Goal: Task Accomplishment & Management: Use online tool/utility

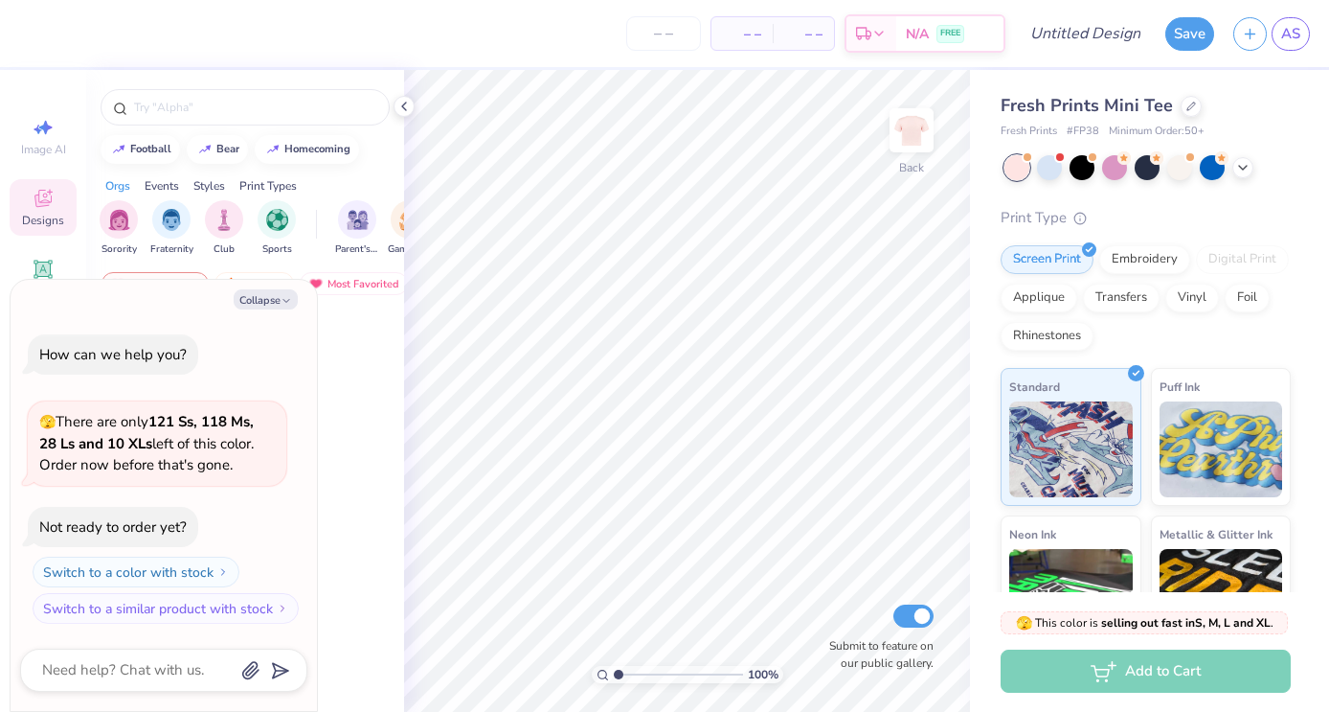
click at [366, 368] on div at bounding box center [325, 396] width 144 height 173
click at [403, 112] on icon at bounding box center [403, 106] width 15 height 15
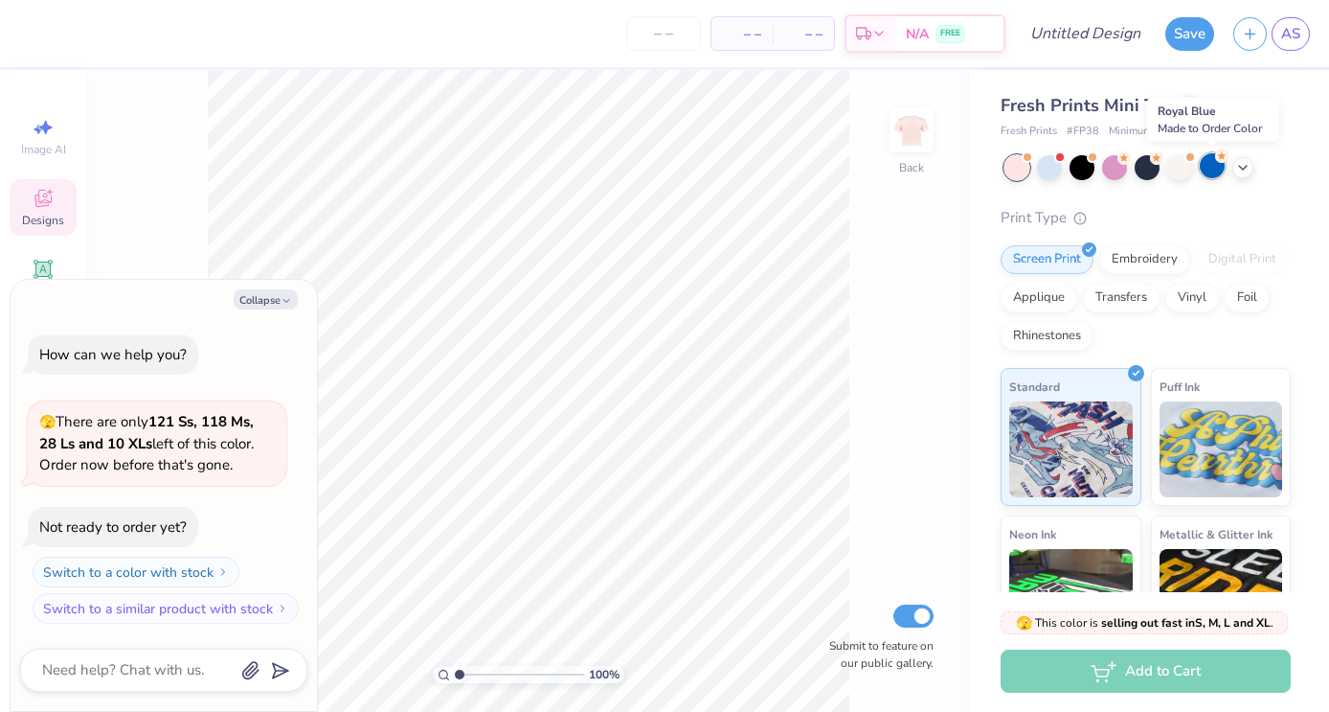
click at [1210, 162] on div at bounding box center [1212, 165] width 25 height 25
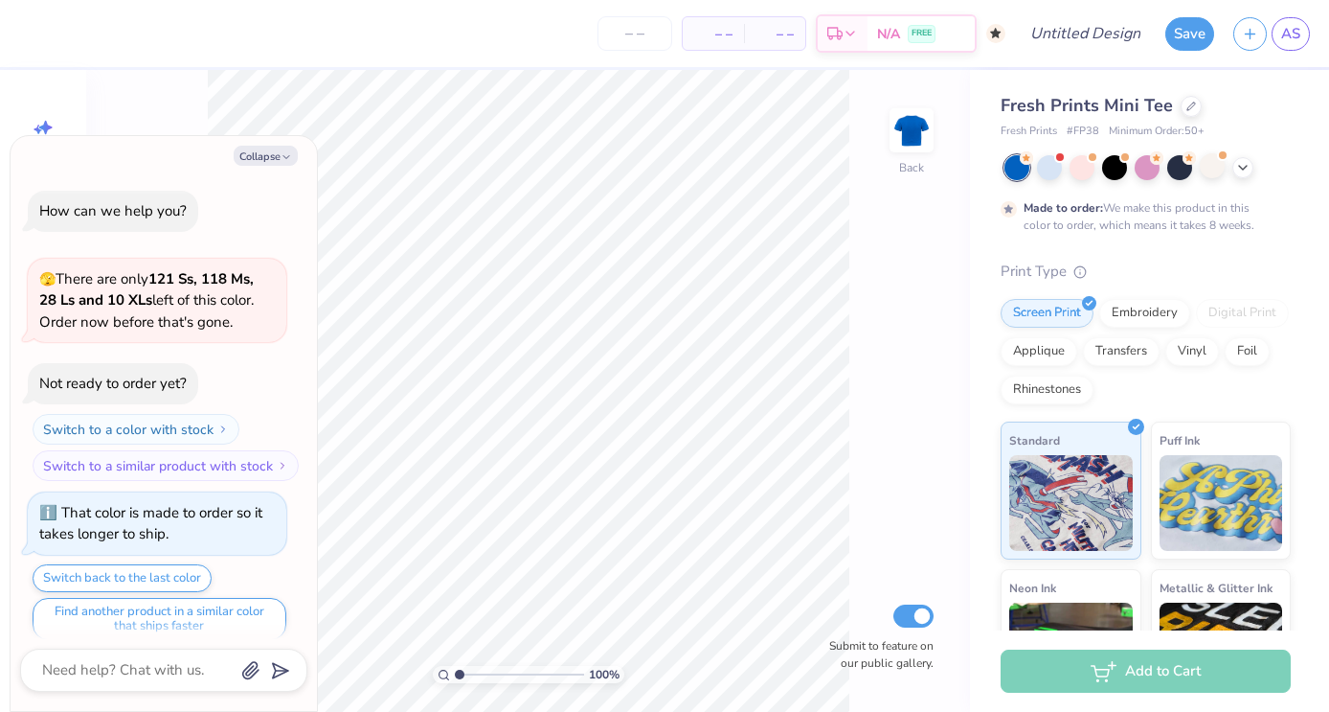
scroll to position [15, 0]
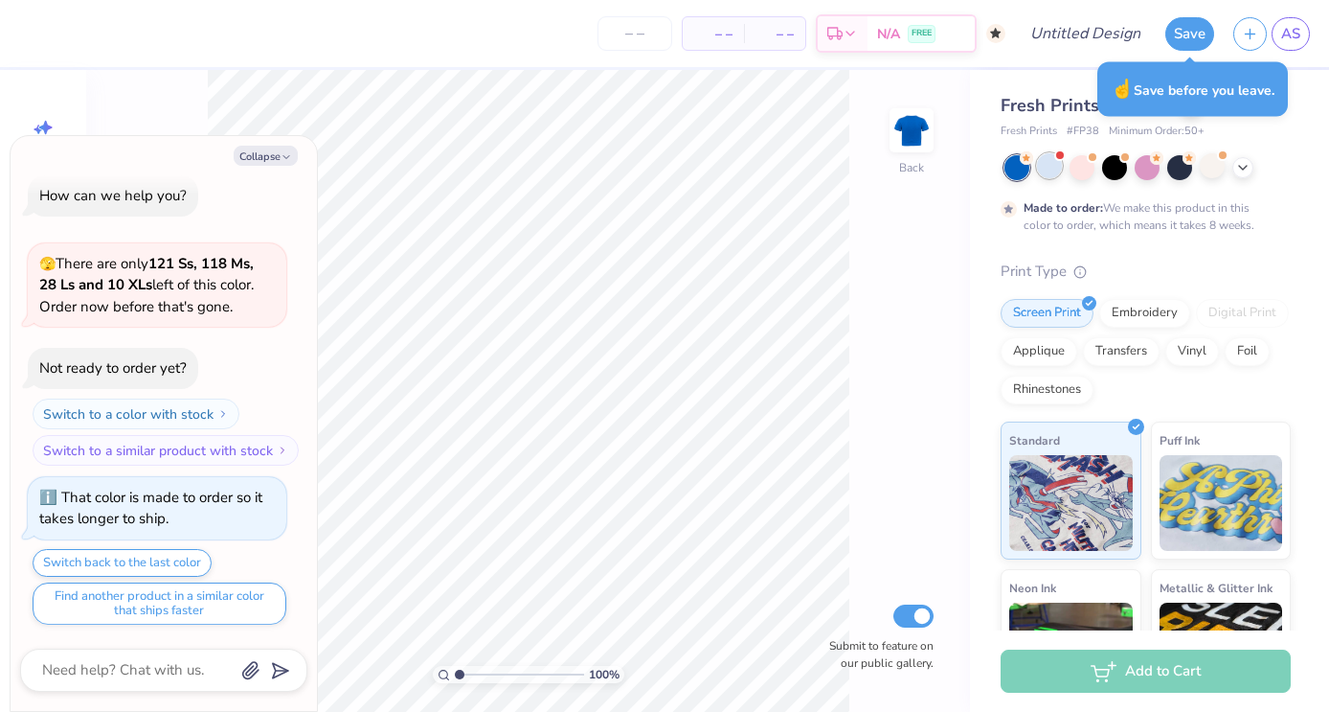
click at [1050, 169] on div at bounding box center [1049, 165] width 25 height 25
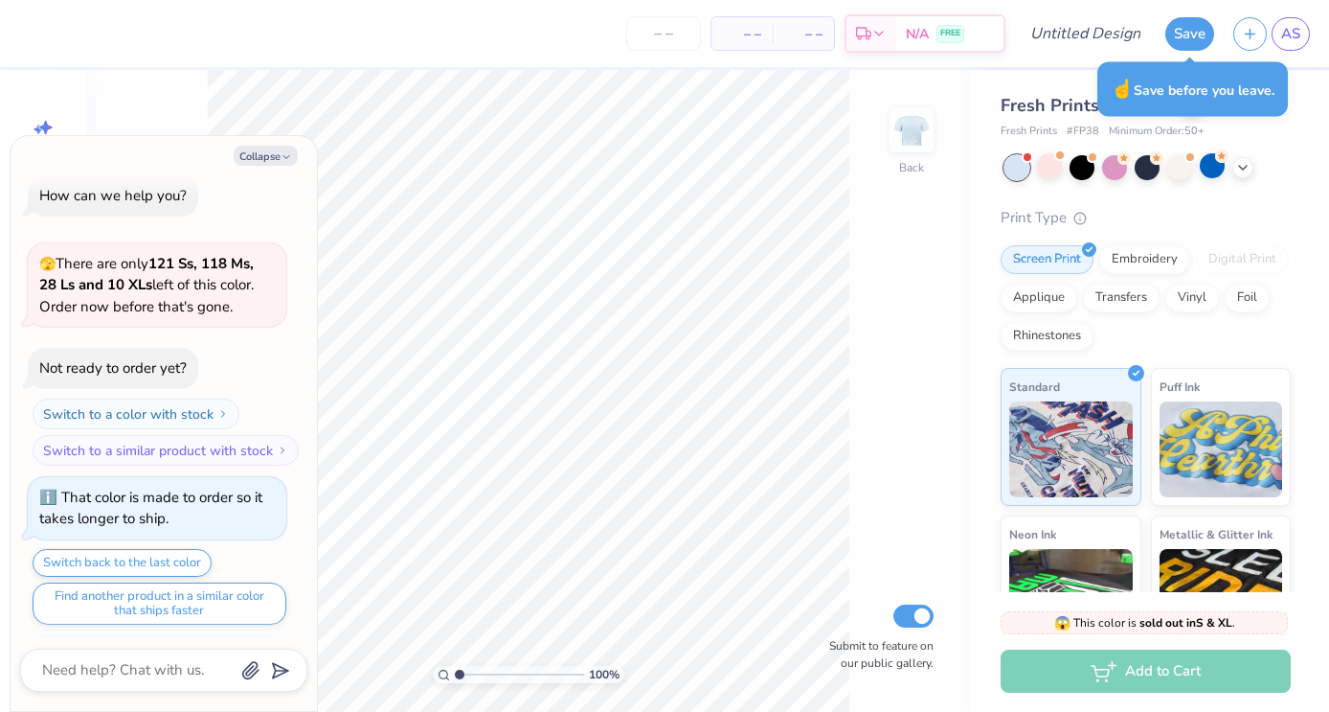
scroll to position [381, 0]
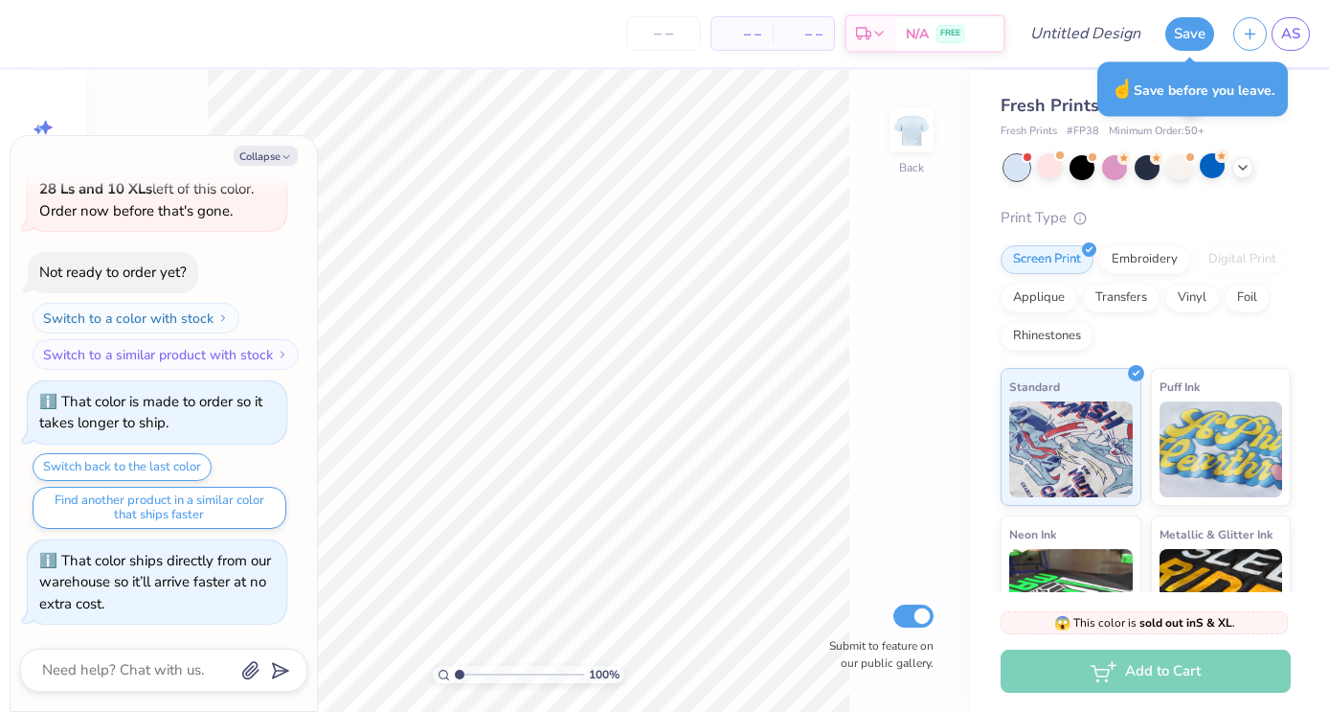
type textarea "x"
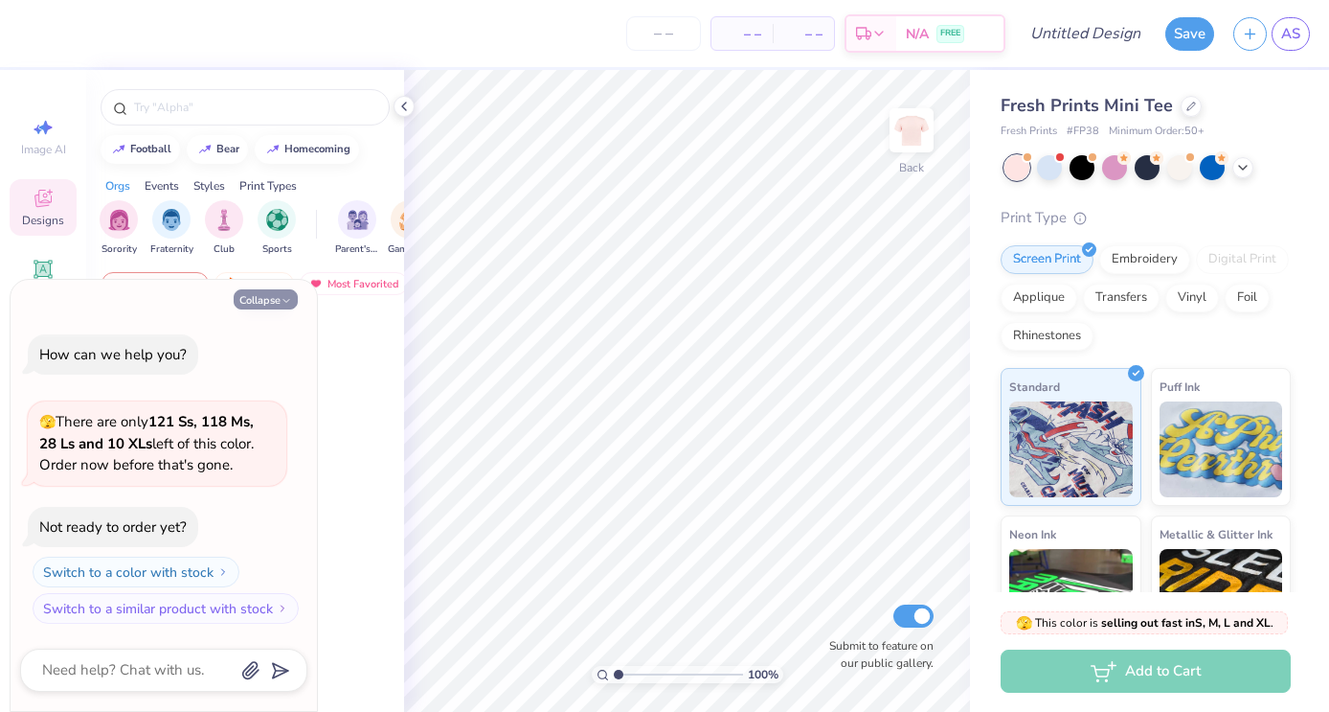
click at [284, 295] on icon "button" at bounding box center [286, 300] width 11 height 11
type textarea "x"
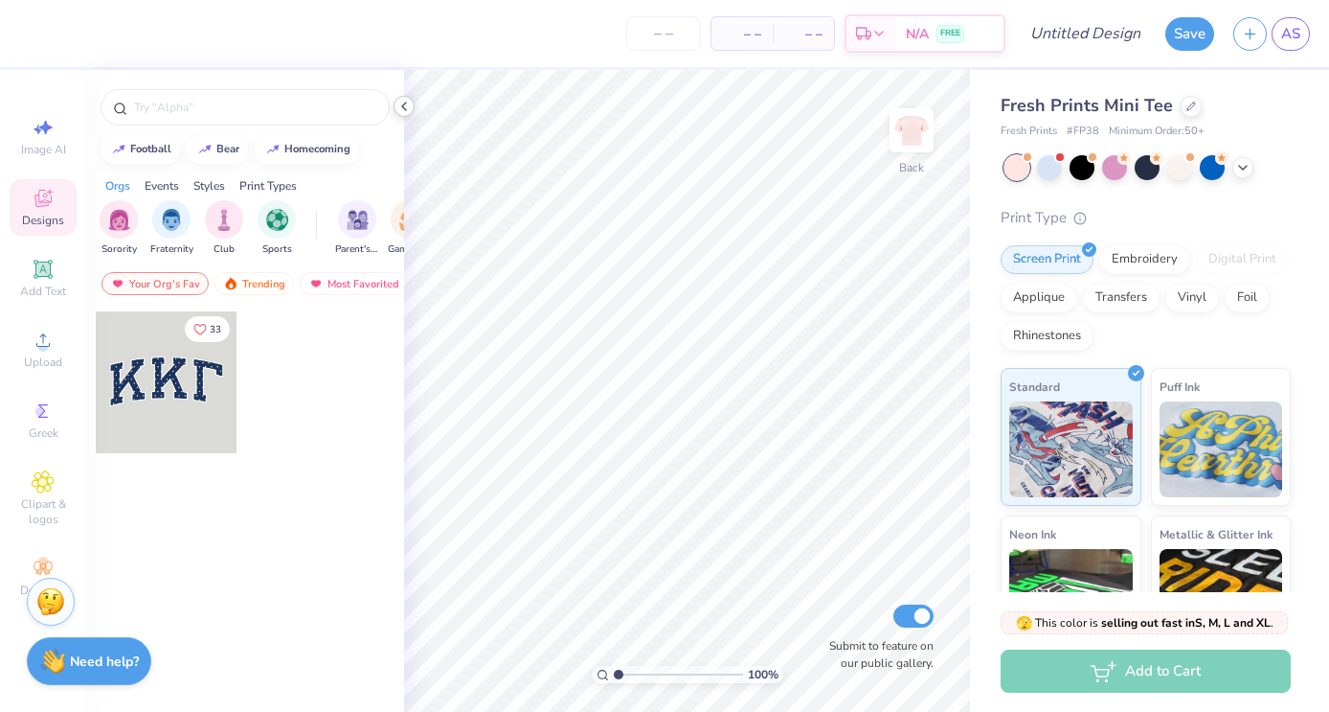
click at [402, 102] on icon at bounding box center [403, 106] width 15 height 15
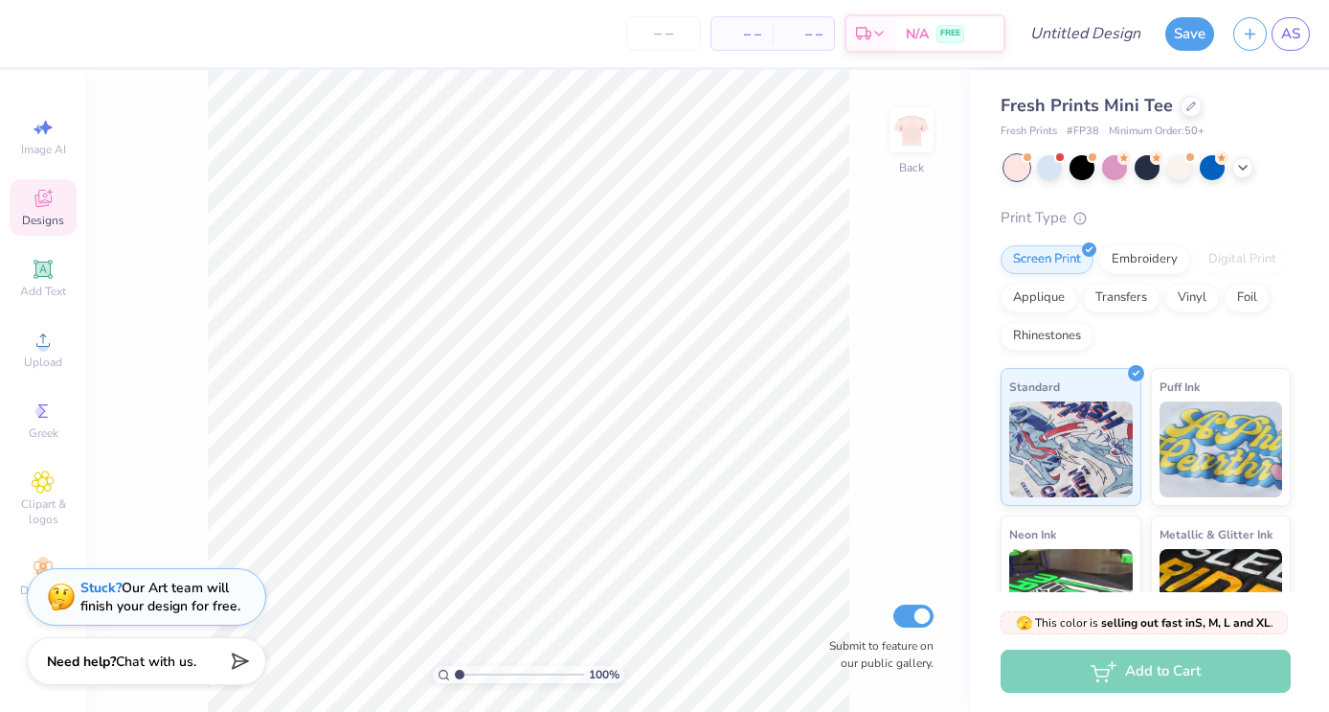
click at [47, 208] on icon at bounding box center [43, 198] width 23 height 23
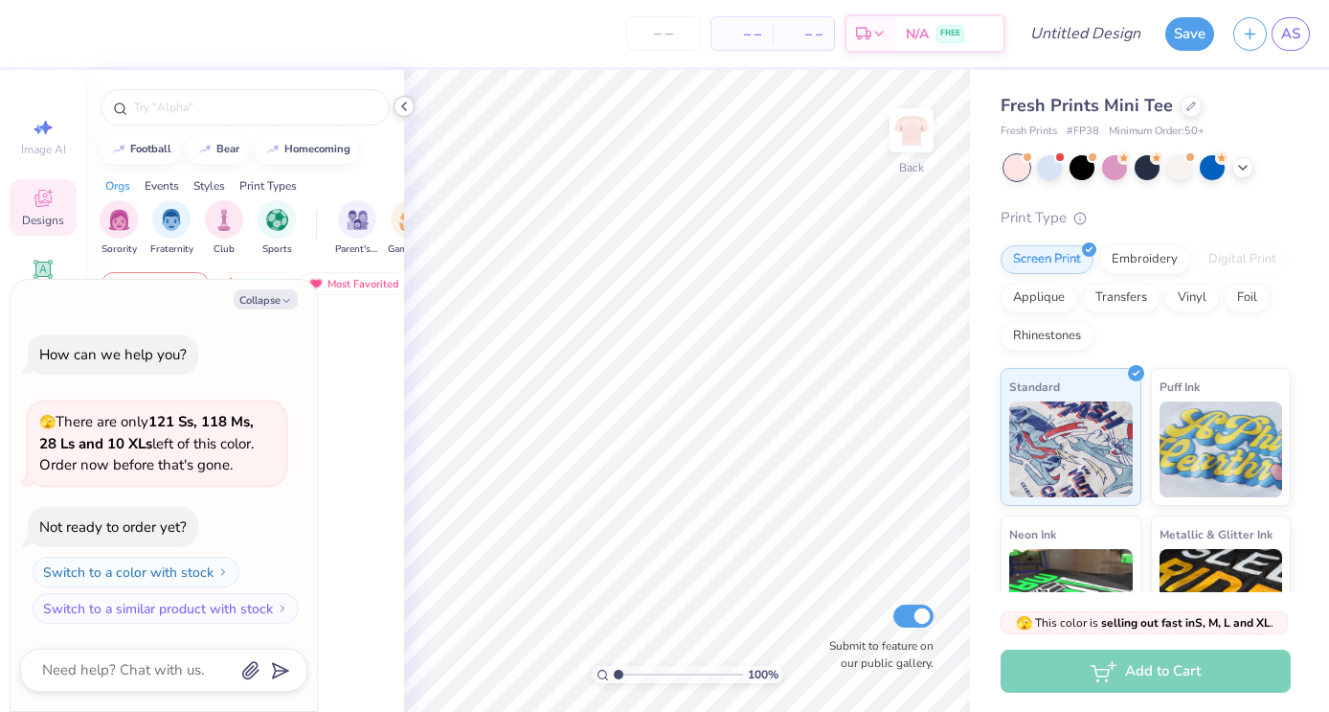
click at [404, 105] on icon at bounding box center [403, 106] width 15 height 15
type textarea "x"
